Goal: Find specific fact: Find contact information

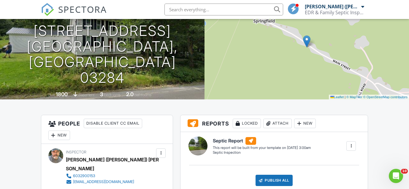
click at [211, 8] on input "text" at bounding box center [223, 10] width 119 height 12
paste input "[PERSON_NAME][EMAIL_ADDRESS][DOMAIN_NAME]"
type input "[PERSON_NAME][EMAIL_ADDRESS][DOMAIN_NAME]"
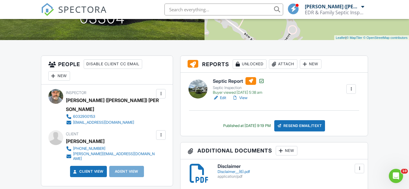
scroll to position [119, 0]
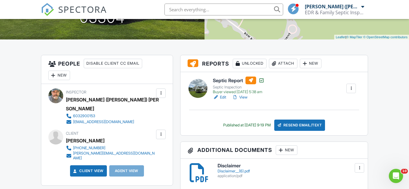
drag, startPoint x: 118, startPoint y: 136, endPoint x: 111, endPoint y: 136, distance: 7.1
click at [111, 145] on div "[PHONE_NUMBER] [PERSON_NAME][EMAIL_ADDRESS][DOMAIN_NAME]" at bounding box center [112, 152] width 93 height 15
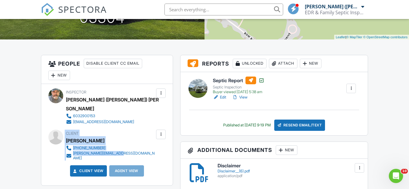
drag, startPoint x: 120, startPoint y: 145, endPoint x: 64, endPoint y: 130, distance: 58.0
click at [64, 130] on div "Client [PERSON_NAME] [PHONE_NUMBER] [PERSON_NAME][EMAIL_ADDRESS][DOMAIN_NAME]" at bounding box center [106, 145] width 117 height 31
copy div "Client [PERSON_NAME] [PHONE_NUMBER] [PERSON_NAME][EMAIL_ADDRESS][DOMAIN_NAME]"
